Goal: Use online tool/utility: Utilize a website feature to perform a specific function

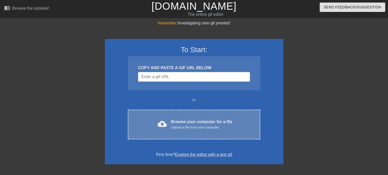
click at [196, 128] on div "Upload a file from your computer" at bounding box center [201, 127] width 61 height 5
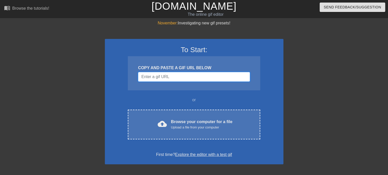
click at [186, 78] on input "Username" at bounding box center [194, 77] width 112 height 10
click at [174, 77] on input "Username" at bounding box center [194, 77] width 112 height 10
drag, startPoint x: 192, startPoint y: 104, endPoint x: 190, endPoint y: 102, distance: 2.9
click at [190, 103] on div "To Start: COPY AND PASTE A GIF URL BELOW or cloud_upload Browse your computer f…" at bounding box center [194, 102] width 178 height 126
click at [202, 155] on link "Explore the editor with a test gif" at bounding box center [203, 155] width 57 height 4
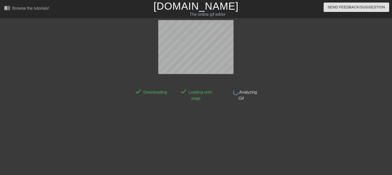
click at [166, 92] on span "Downloading" at bounding box center [154, 92] width 25 height 4
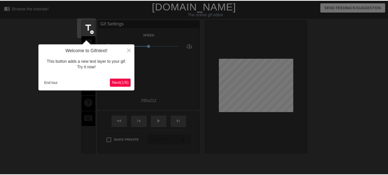
scroll to position [12, 0]
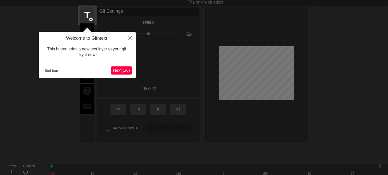
click at [119, 70] on span "Next ( 1 / 6 )" at bounding box center [121, 70] width 17 height 4
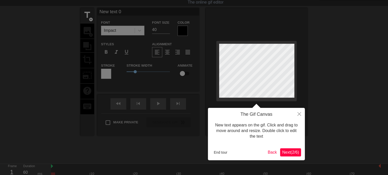
scroll to position [0, 0]
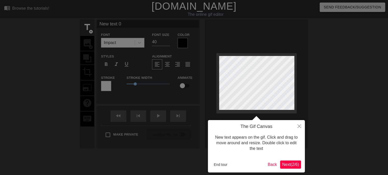
click at [292, 165] on span "Next ( 2 / 6 )" at bounding box center [290, 165] width 17 height 4
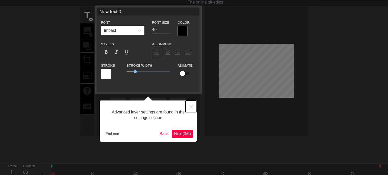
click at [193, 105] on button "Close" at bounding box center [190, 107] width 11 height 12
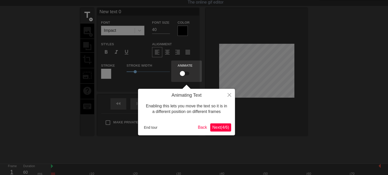
scroll to position [0, 0]
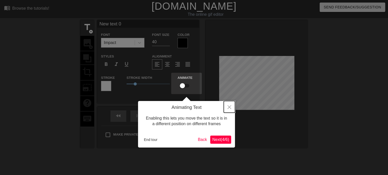
click at [228, 109] on icon "Close" at bounding box center [229, 108] width 4 height 4
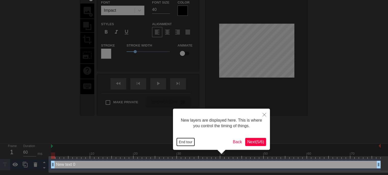
click at [185, 143] on button "End tour" at bounding box center [186, 142] width 18 height 8
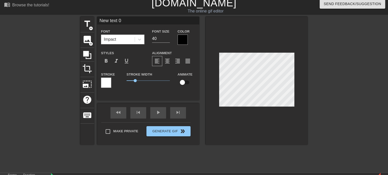
scroll to position [0, 0]
